Goal: Information Seeking & Learning: Learn about a topic

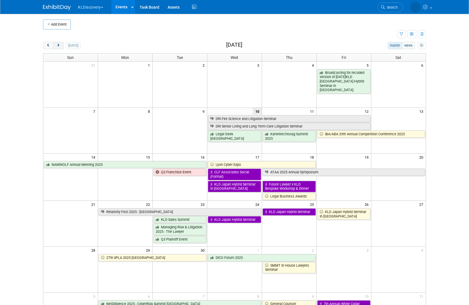
click at [60, 47] on span "next" at bounding box center [58, 46] width 4 height 4
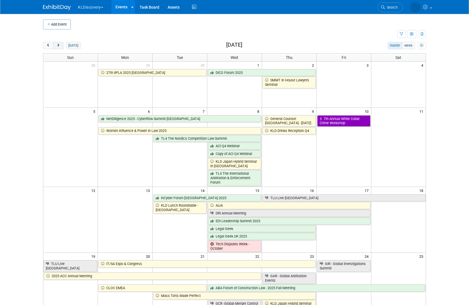
click at [60, 47] on span "next" at bounding box center [58, 46] width 4 height 4
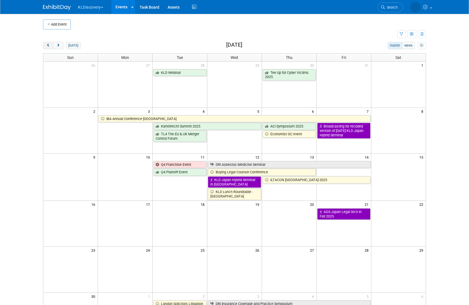
click at [48, 44] on span "prev" at bounding box center [48, 46] width 4 height 4
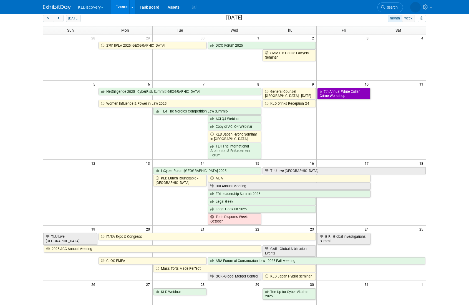
scroll to position [26, 0]
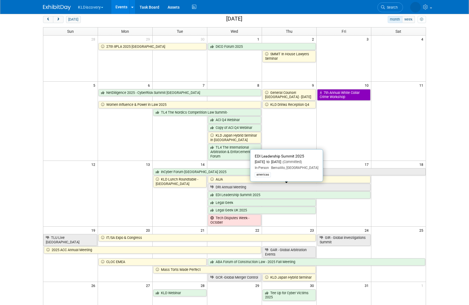
click at [247, 191] on link "EDI Leadership Summit 2025" at bounding box center [289, 194] width 163 height 7
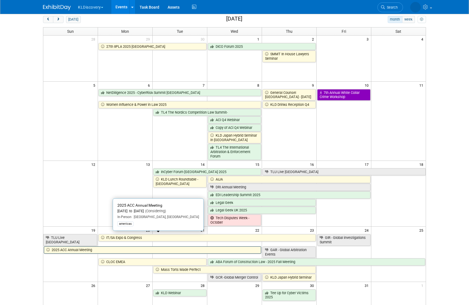
click at [67, 246] on link "2025 ACC Annual Meeting" at bounding box center [153, 249] width 218 height 7
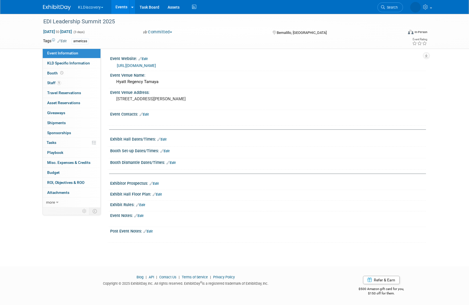
click at [156, 66] on link "https://www.edisummit.org/" at bounding box center [136, 65] width 39 height 4
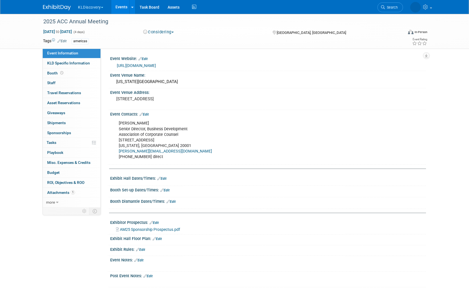
click at [156, 65] on link "https://www.acc.com/annualmeeting" at bounding box center [136, 65] width 39 height 4
